Goal: Communication & Community: Ask a question

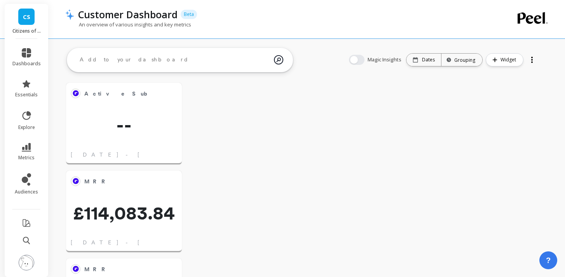
scroll to position [214, 99]
click at [26, 53] on icon at bounding box center [26, 52] width 9 height 9
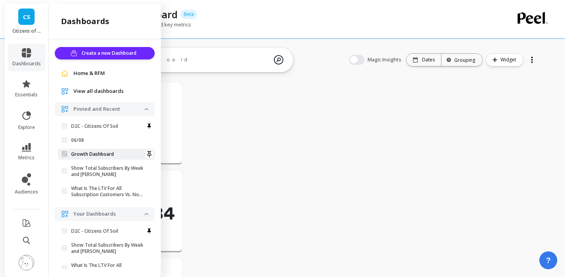
click at [104, 153] on p "Growth Dashboard" at bounding box center [92, 154] width 43 height 6
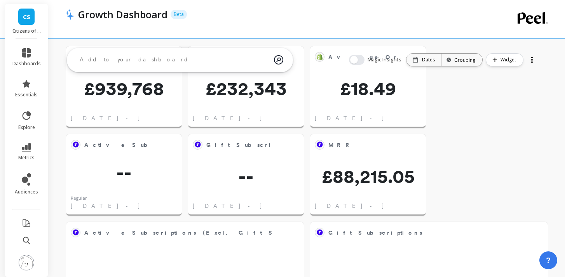
scroll to position [37, 0]
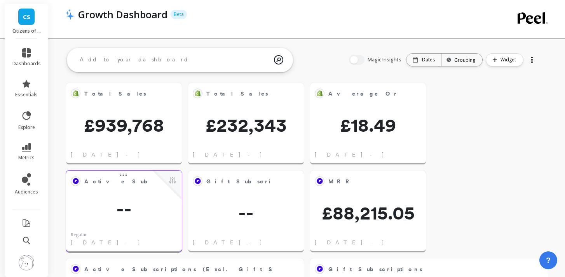
click at [135, 196] on div "Active Subscriptions (Excl. Gift Subscriptions) Edit Widget & Insights -- Regul…" at bounding box center [124, 212] width 116 height 82
click at [173, 180] on button at bounding box center [172, 181] width 9 height 11
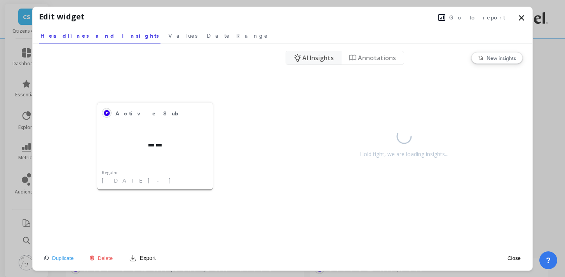
click at [480, 20] on span "Go to report" at bounding box center [477, 18] width 56 height 8
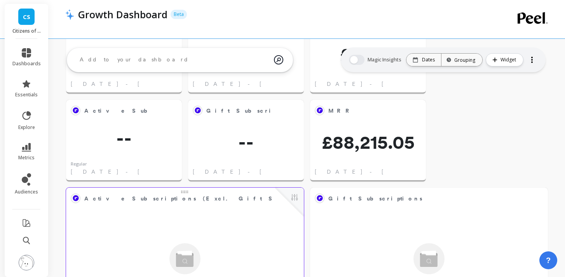
scroll to position [62, 0]
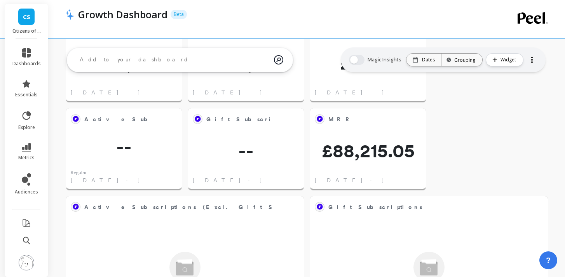
click at [22, 10] on link "CS" at bounding box center [26, 17] width 16 height 16
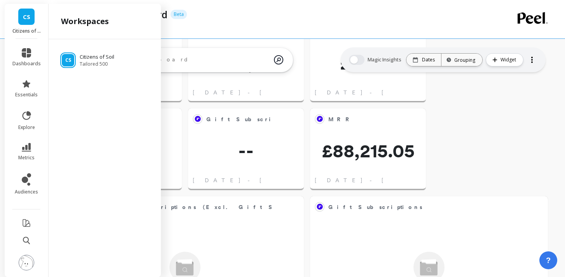
click at [22, 18] on link "CS" at bounding box center [26, 17] width 16 height 16
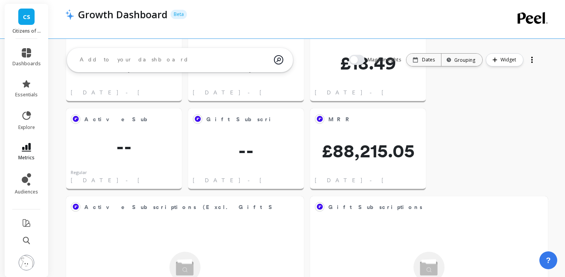
scroll to position [45, 0]
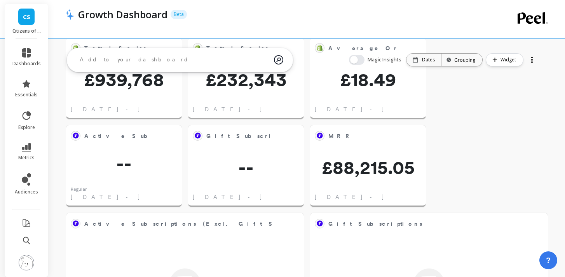
click at [35, 18] on div "CS Citizens of Soil" at bounding box center [27, 21] width 44 height 35
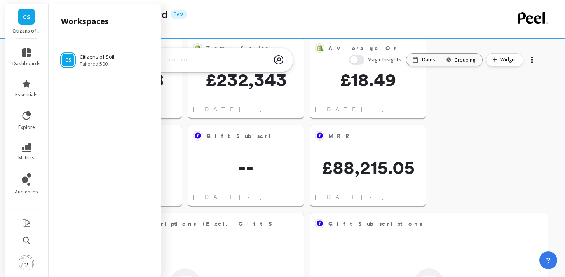
click at [27, 269] on img at bounding box center [27, 263] width 16 height 16
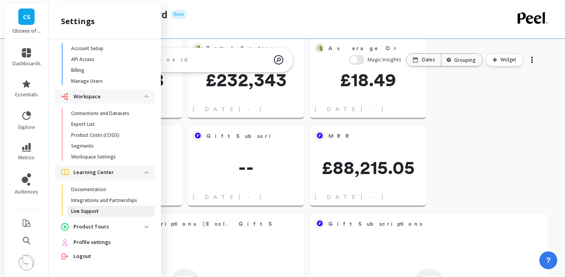
scroll to position [0, 0]
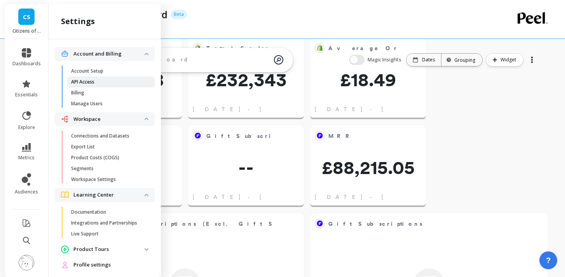
click at [91, 82] on p "API Access" at bounding box center [82, 82] width 23 height 6
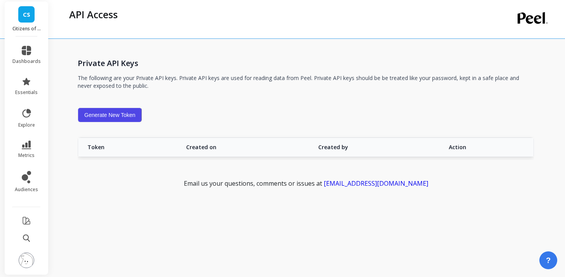
scroll to position [6, 0]
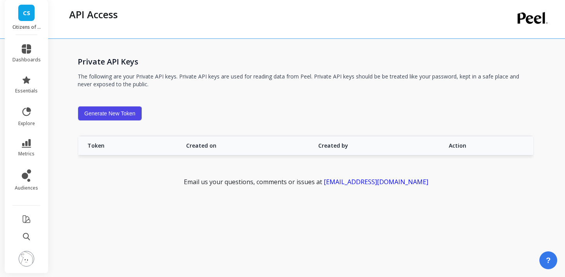
click at [25, 264] on img at bounding box center [27, 259] width 16 height 16
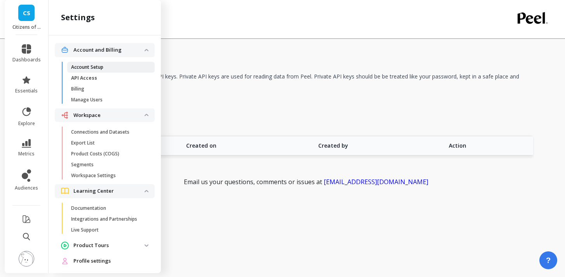
click at [105, 62] on link "Account Setup" at bounding box center [110, 66] width 87 height 11
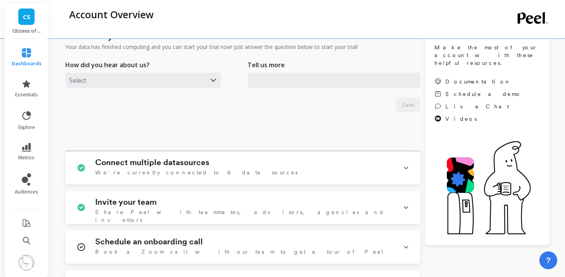
scroll to position [68, 0]
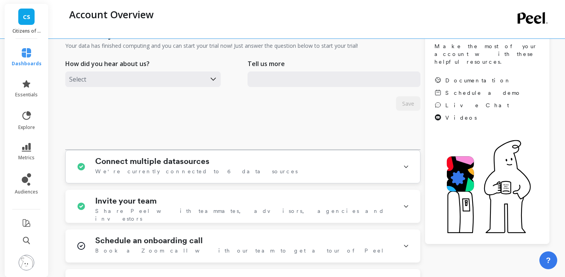
click at [217, 164] on div "Connect multiple datasources We're currently connected to 6 data sources" at bounding box center [244, 167] width 298 height 20
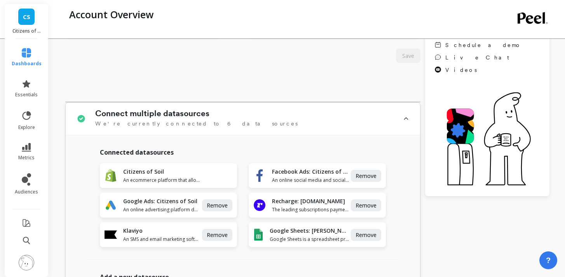
scroll to position [117, 0]
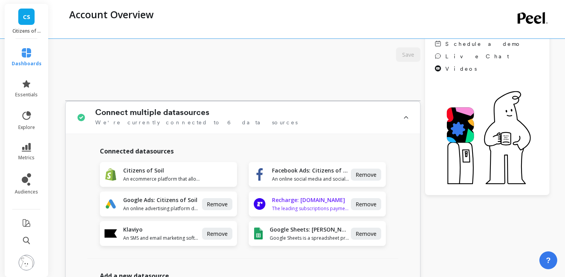
click at [306, 204] on div "Recharge: citizens-of-soil.myshopify.com The leading subscriptions payments pla…" at bounding box center [310, 204] width 77 height 16
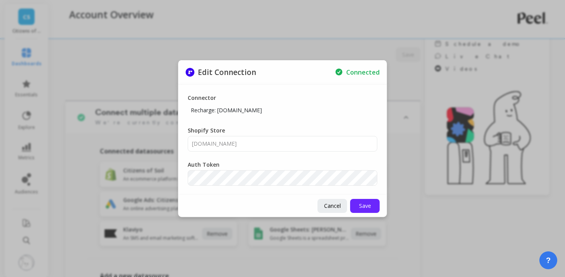
click at [258, 127] on div "Shopify Store citizens-of-soil.myshopify.com" at bounding box center [283, 139] width 190 height 25
click at [318, 206] on button "Cancel" at bounding box center [332, 206] width 30 height 14
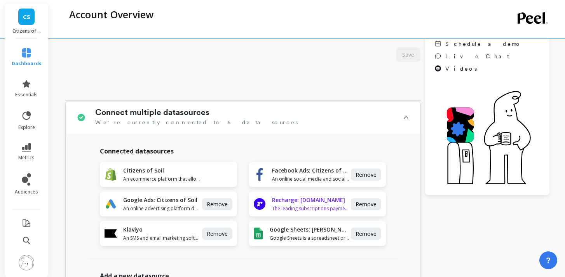
click at [310, 204] on h1 "Recharge: citizens-of-soil.myshopify.com" at bounding box center [310, 200] width 77 height 8
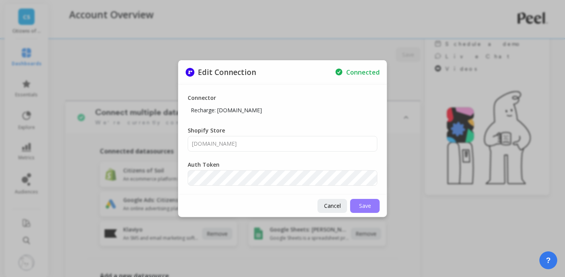
click at [358, 204] on button "Save" at bounding box center [365, 206] width 30 height 14
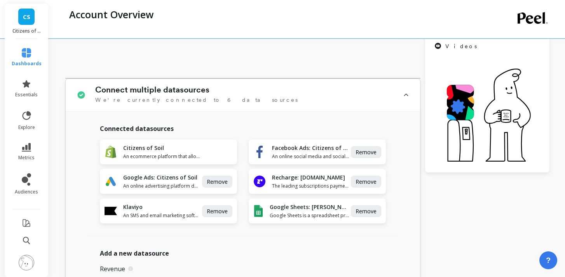
scroll to position [26, 0]
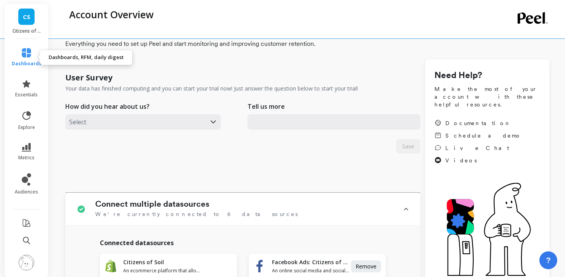
click at [26, 58] on link "dashboards" at bounding box center [27, 57] width 30 height 19
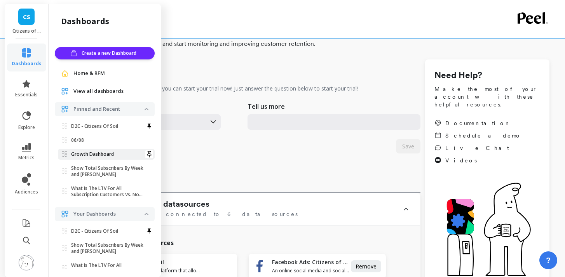
click at [87, 156] on p "Growth Dashboard" at bounding box center [92, 154] width 43 height 6
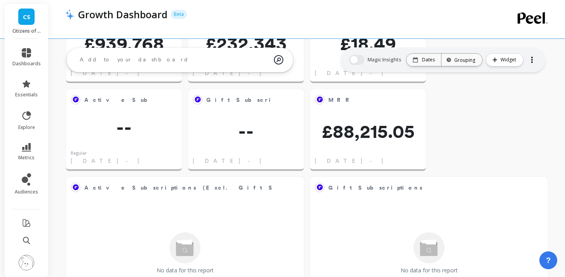
scroll to position [81, 0]
click at [26, 262] on img at bounding box center [27, 263] width 16 height 16
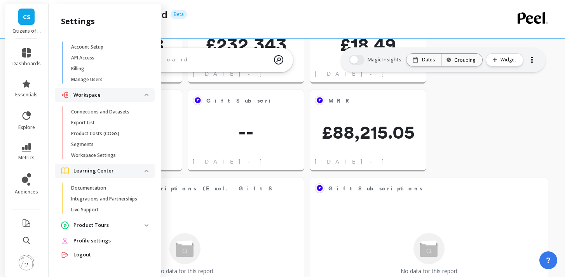
scroll to position [0, 0]
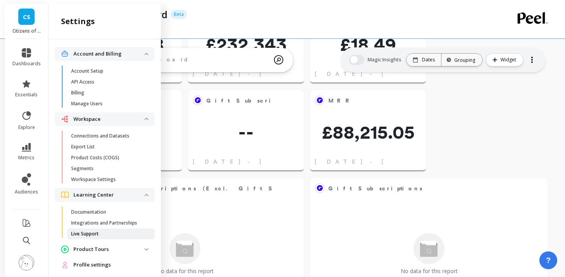
click at [101, 232] on span "Live Support" at bounding box center [108, 234] width 74 height 6
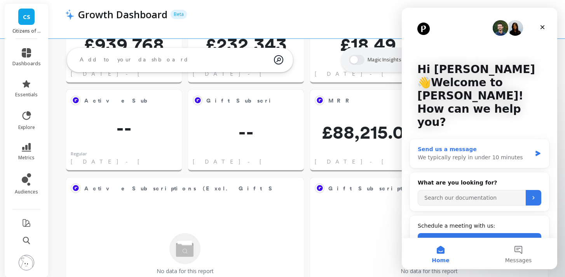
click at [528, 153] on div "We typically reply in under 10 minutes" at bounding box center [475, 157] width 114 height 8
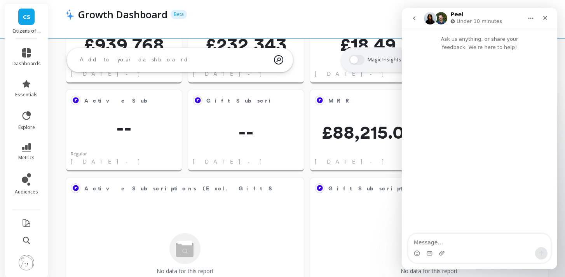
click at [435, 242] on textarea "Message…" at bounding box center [479, 240] width 142 height 13
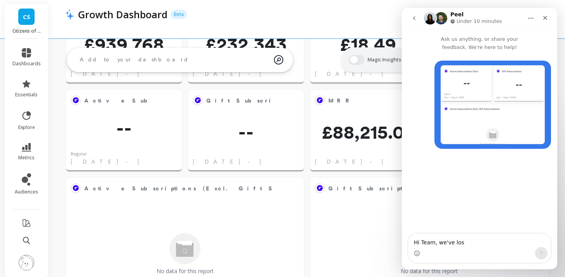
type textarea "Hi Team, we've los"
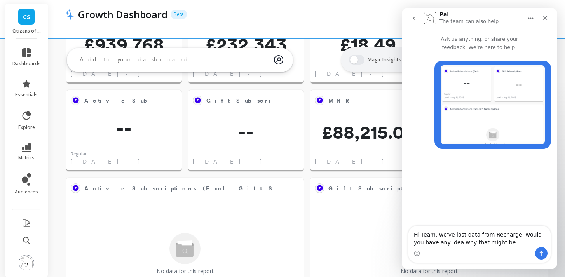
type textarea "Hi Team, we've lost data from Recharge, would you have any idea why that might …"
